Goal: Subscribe to service/newsletter

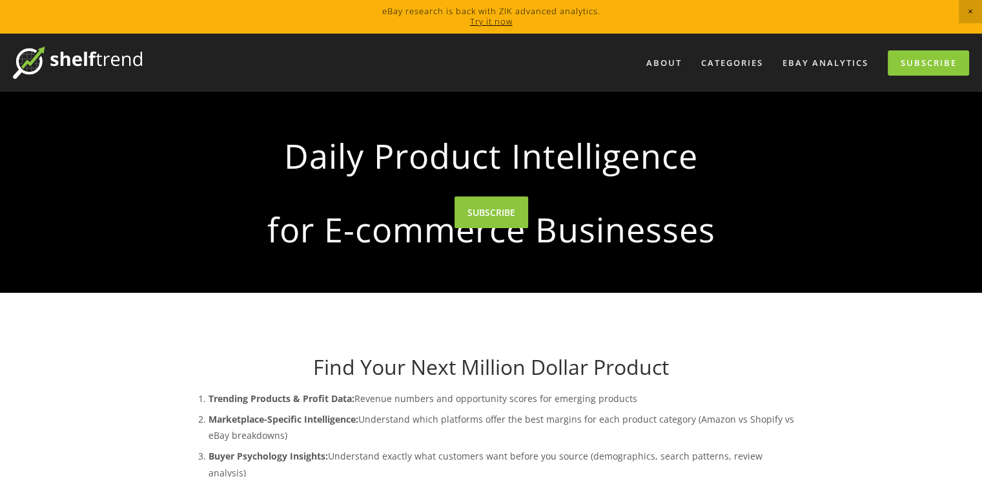
click at [501, 293] on div at bounding box center [491, 192] width 982 height 201
click at [493, 228] on link "SUBSCRIBE" at bounding box center [492, 212] width 74 height 32
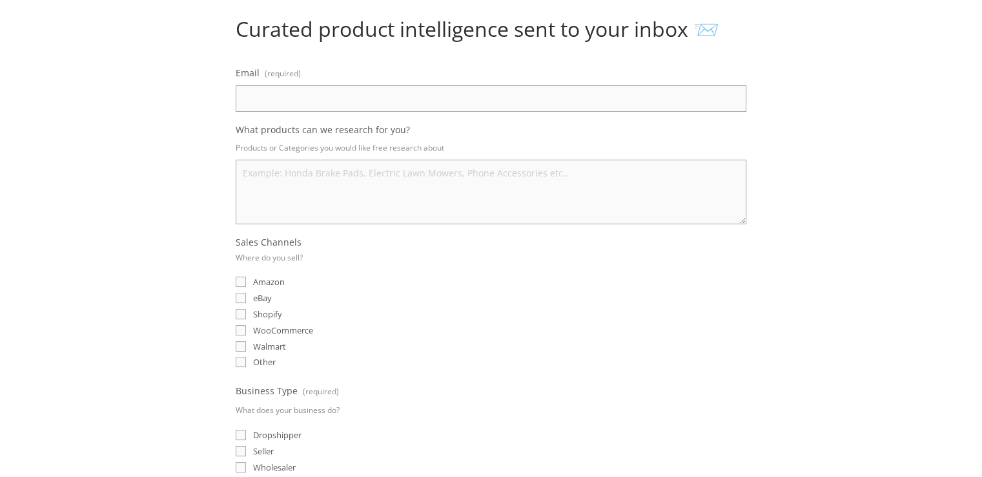
scroll to position [131, 0]
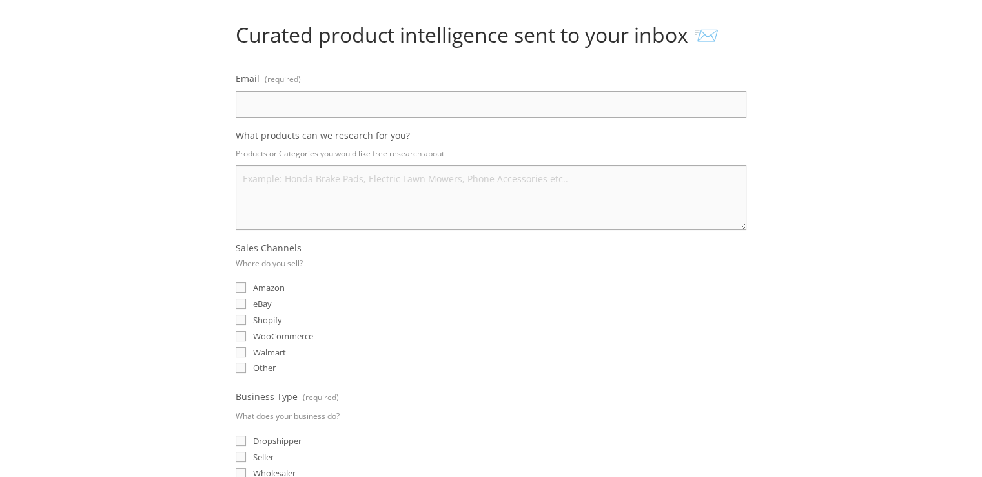
click at [238, 304] on input "eBay" at bounding box center [241, 303] width 10 height 10
checkbox input "true"
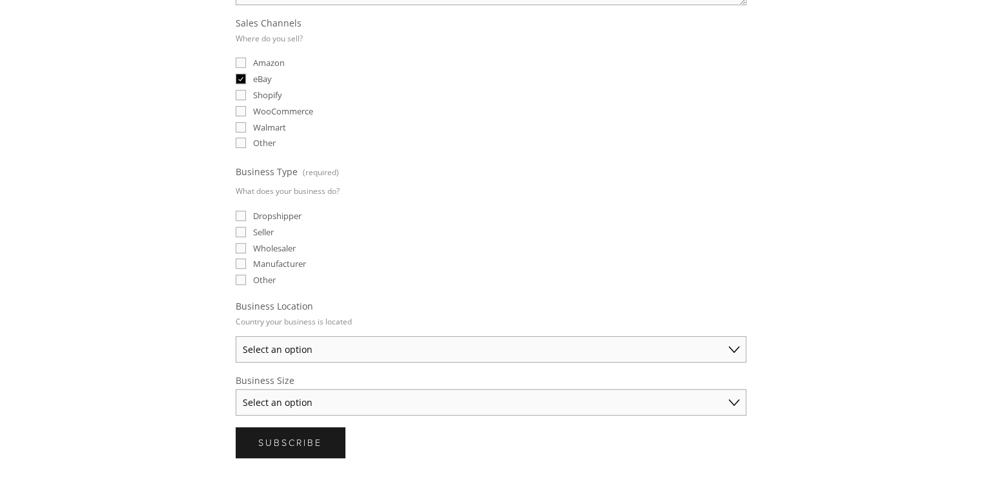
scroll to position [303, 0]
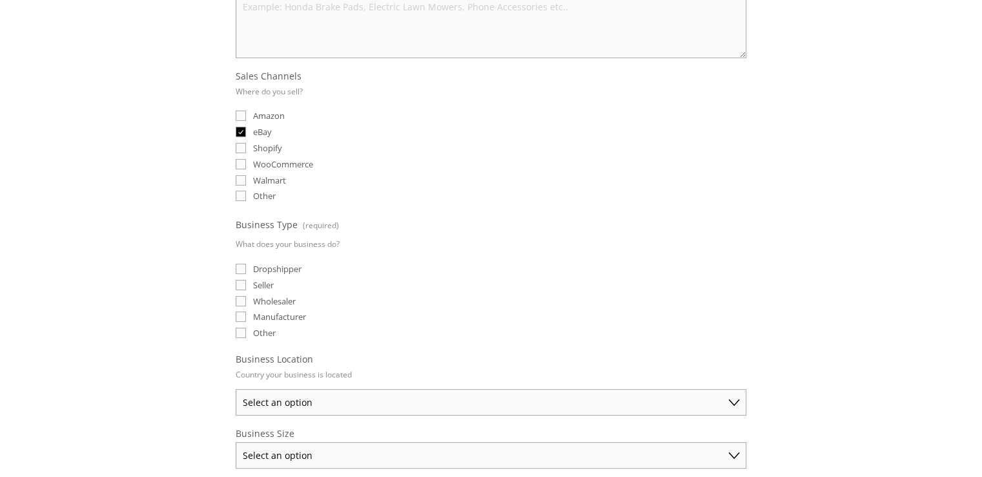
click at [240, 283] on input "Seller" at bounding box center [241, 285] width 10 height 10
checkbox input "true"
click at [236, 263] on input "Dropshipper" at bounding box center [241, 268] width 10 height 10
checkbox input "true"
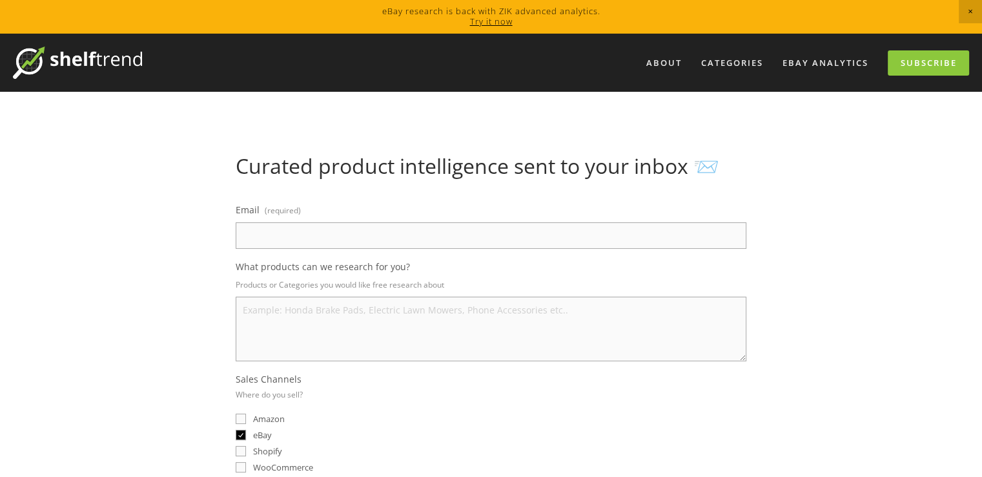
click at [296, 243] on input "Email (required)" at bounding box center [491, 235] width 511 height 26
paste input "[EMAIL_ADDRESS][DOMAIN_NAME]"
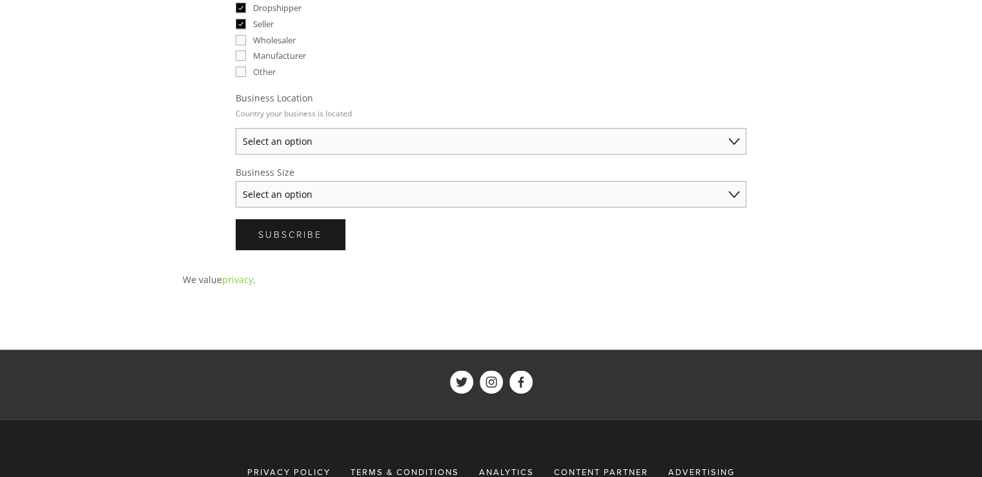
scroll to position [648, 0]
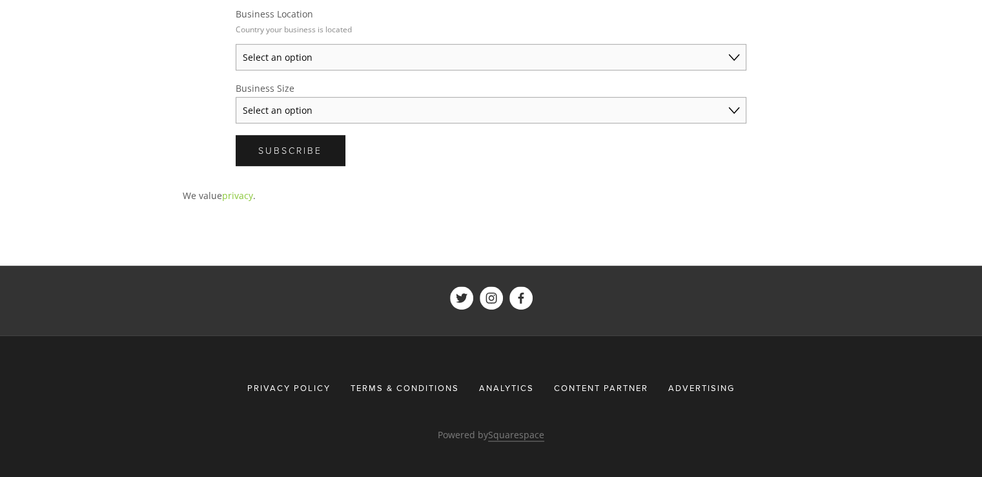
type input "[EMAIL_ADDRESS][DOMAIN_NAME]"
click at [321, 59] on select "Select an option [GEOGRAPHIC_DATA] [GEOGRAPHIC_DATA] [GEOGRAPHIC_DATA] [GEOGRAP…" at bounding box center [491, 57] width 511 height 26
select select "[GEOGRAPHIC_DATA]"
click at [236, 44] on select "Select an option [GEOGRAPHIC_DATA] [GEOGRAPHIC_DATA] [GEOGRAPHIC_DATA] [GEOGRAP…" at bounding box center [491, 57] width 511 height 26
click at [333, 108] on select "Select an option Solo Merchant (under $50K annual sales) Small Business ($50K -…" at bounding box center [491, 110] width 511 height 26
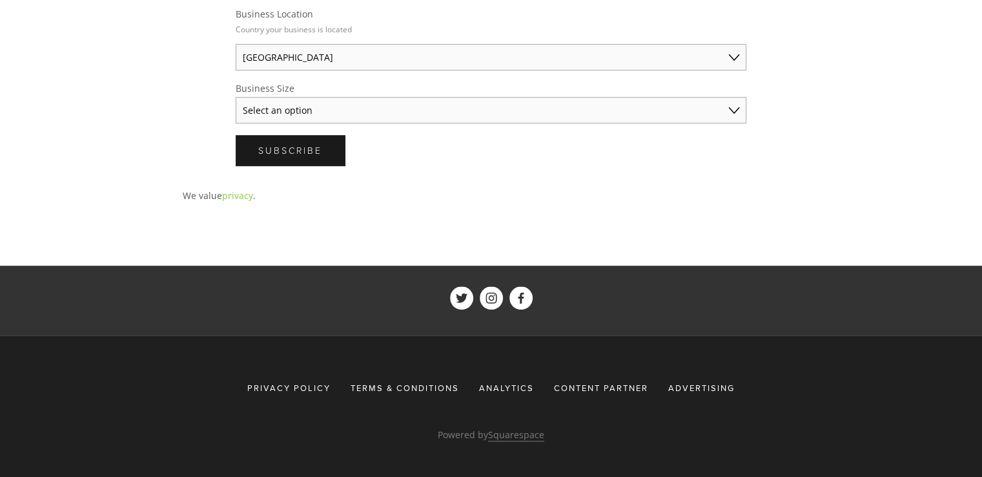
select select "Solo Merchant (under $50K annual sales)"
click at [236, 97] on select "Select an option Solo Merchant (under $50K annual sales) Small Business ($50K -…" at bounding box center [491, 110] width 511 height 26
click at [319, 150] on button "Subscribe Subscribe" at bounding box center [290, 150] width 109 height 30
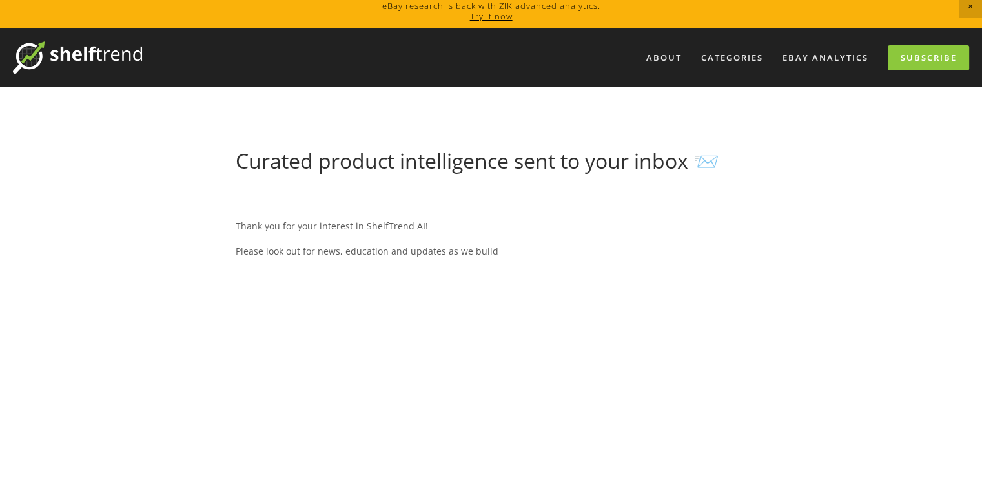
drag, startPoint x: 710, startPoint y: 167, endPoint x: 890, endPoint y: 23, distance: 231.5
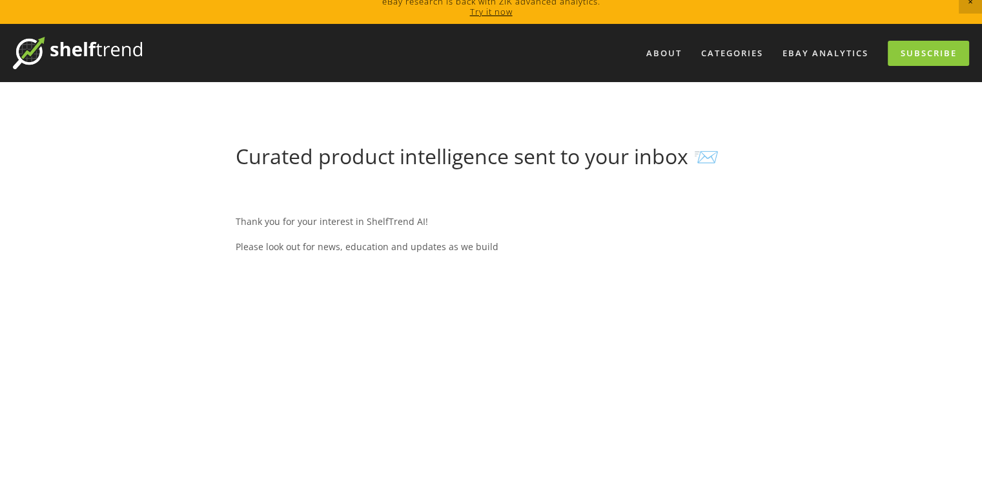
scroll to position [0, 0]
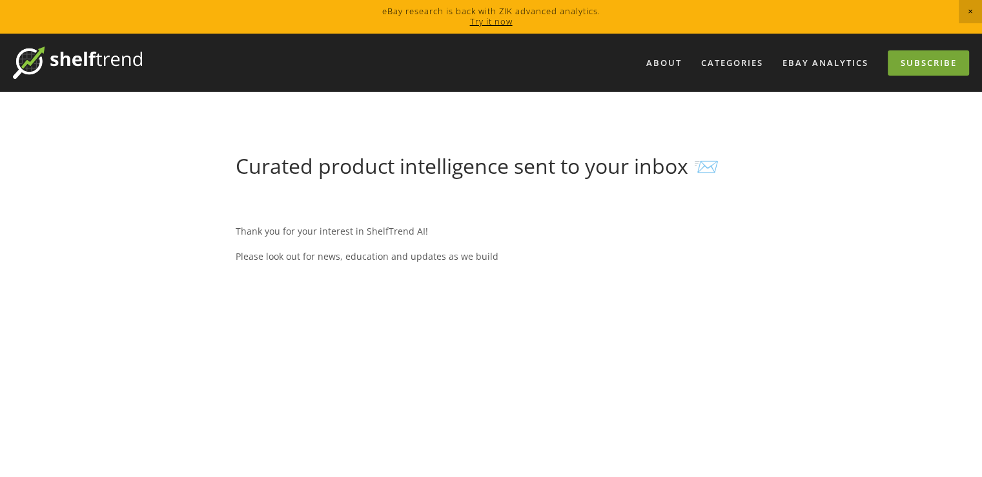
click at [919, 59] on link "Subscribe" at bounding box center [928, 62] width 81 height 25
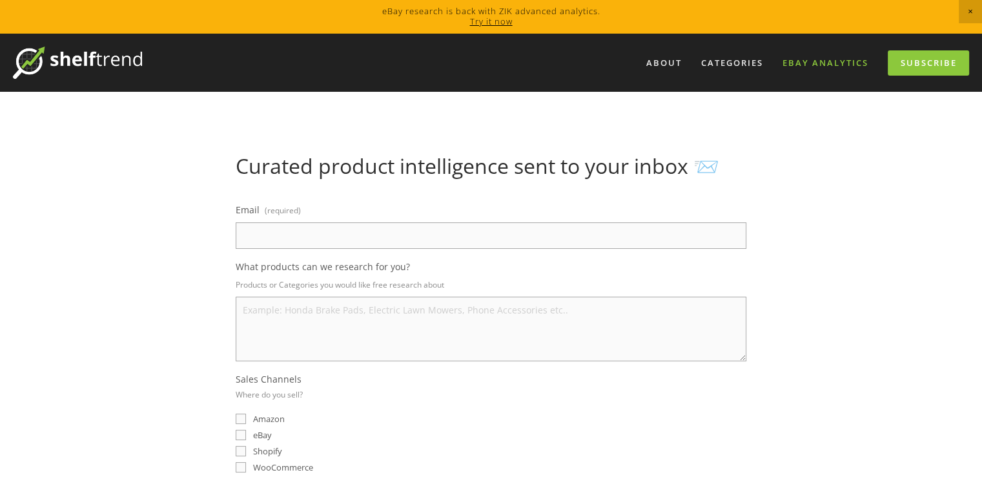
click at [807, 62] on link "eBay Analytics" at bounding box center [825, 62] width 103 height 21
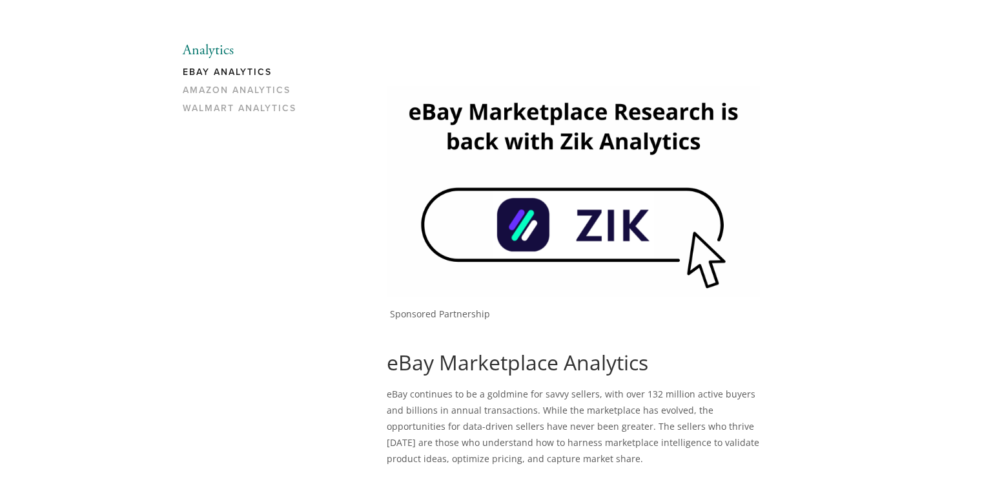
scroll to position [18, 0]
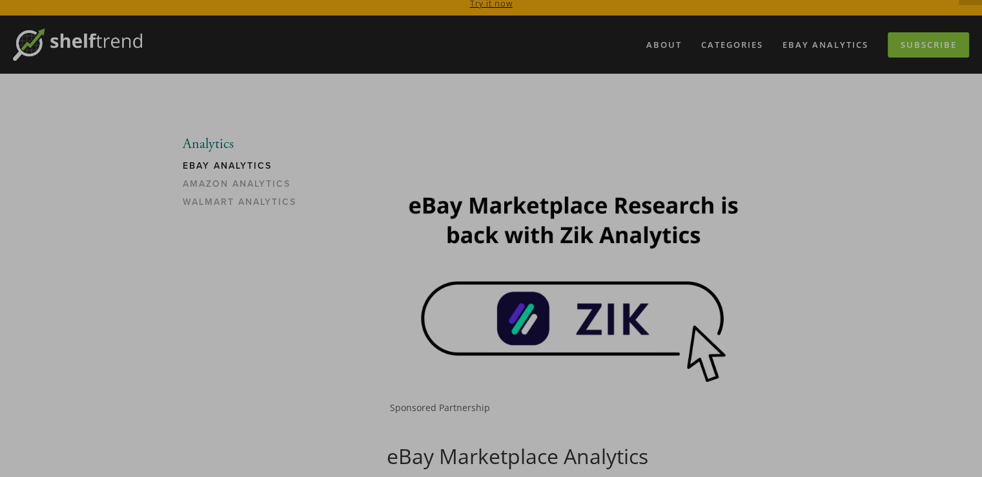
click at [231, 167] on div at bounding box center [491, 238] width 982 height 477
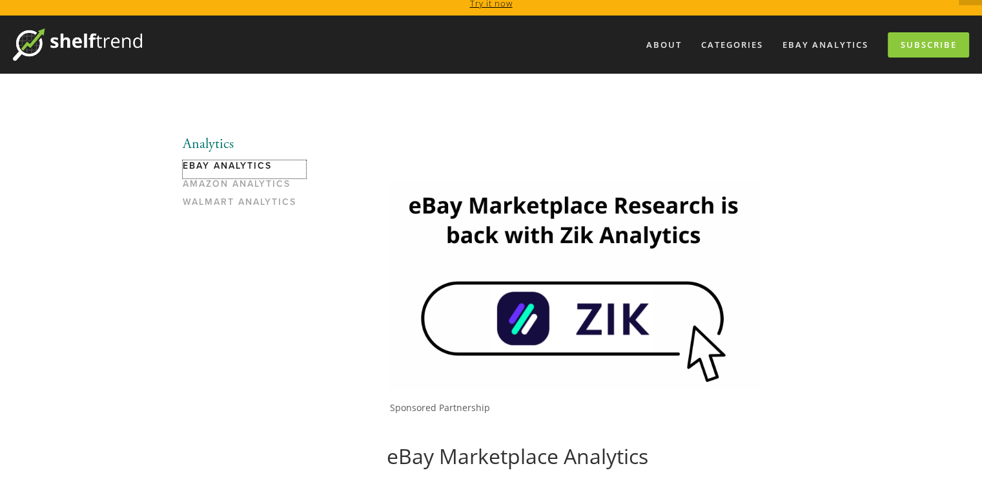
click at [231, 167] on link "eBay Analytics" at bounding box center [244, 169] width 123 height 18
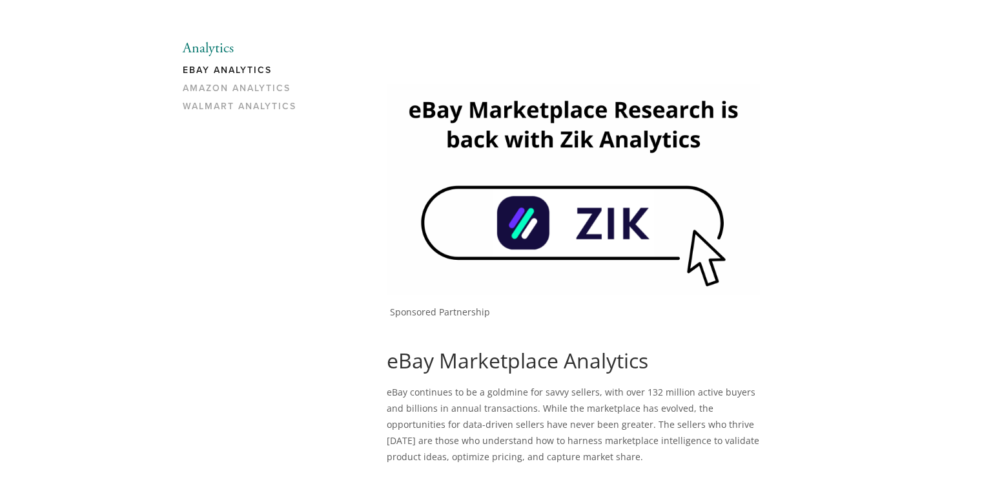
scroll to position [172, 0]
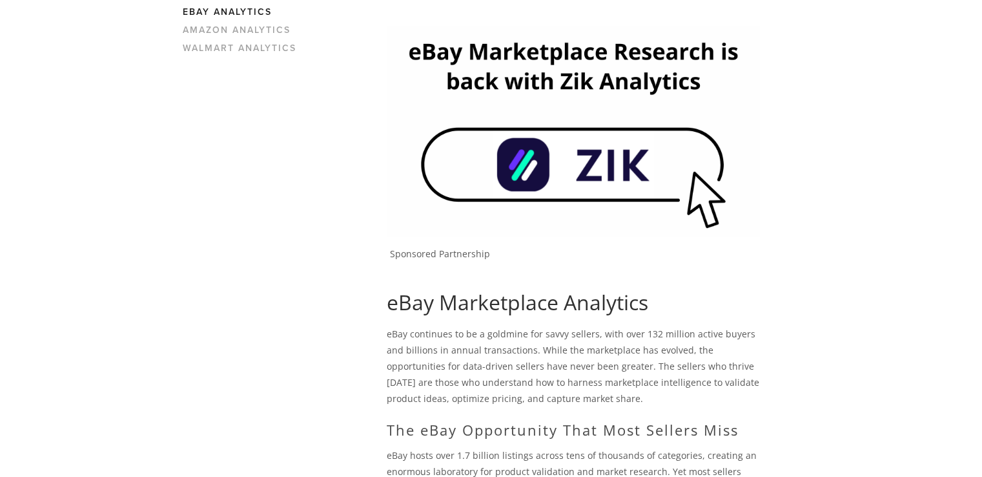
click at [522, 181] on img at bounding box center [573, 131] width 373 height 210
